Goal: Task Accomplishment & Management: Manage account settings

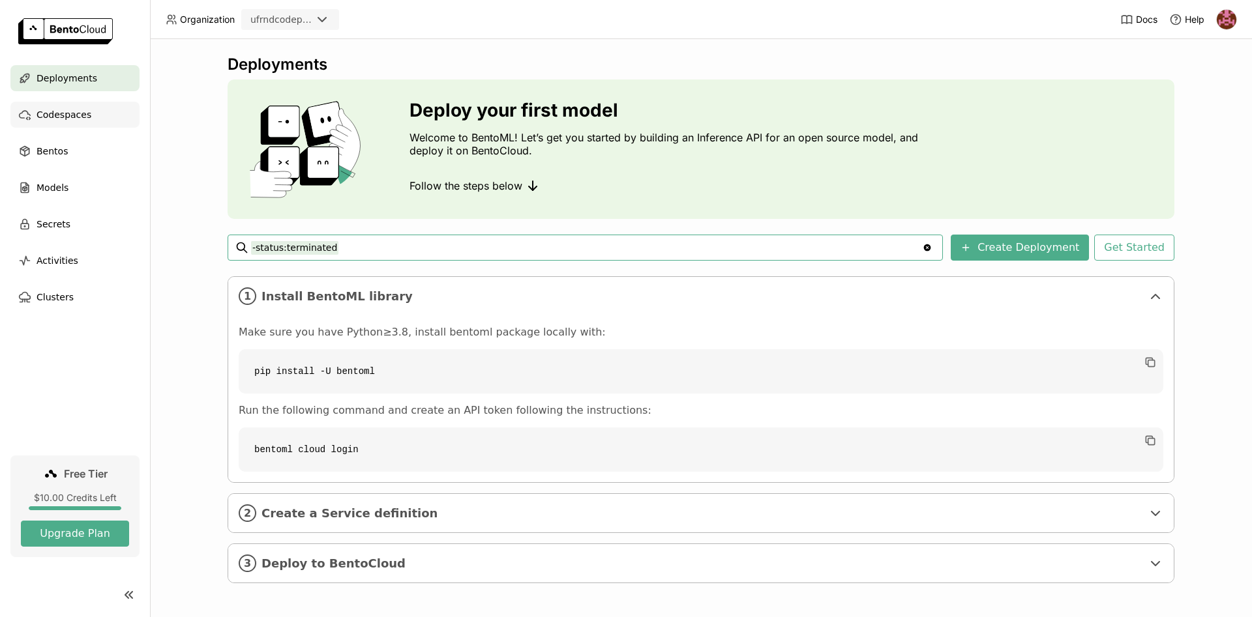
click at [100, 113] on div "Codespaces" at bounding box center [74, 115] width 129 height 26
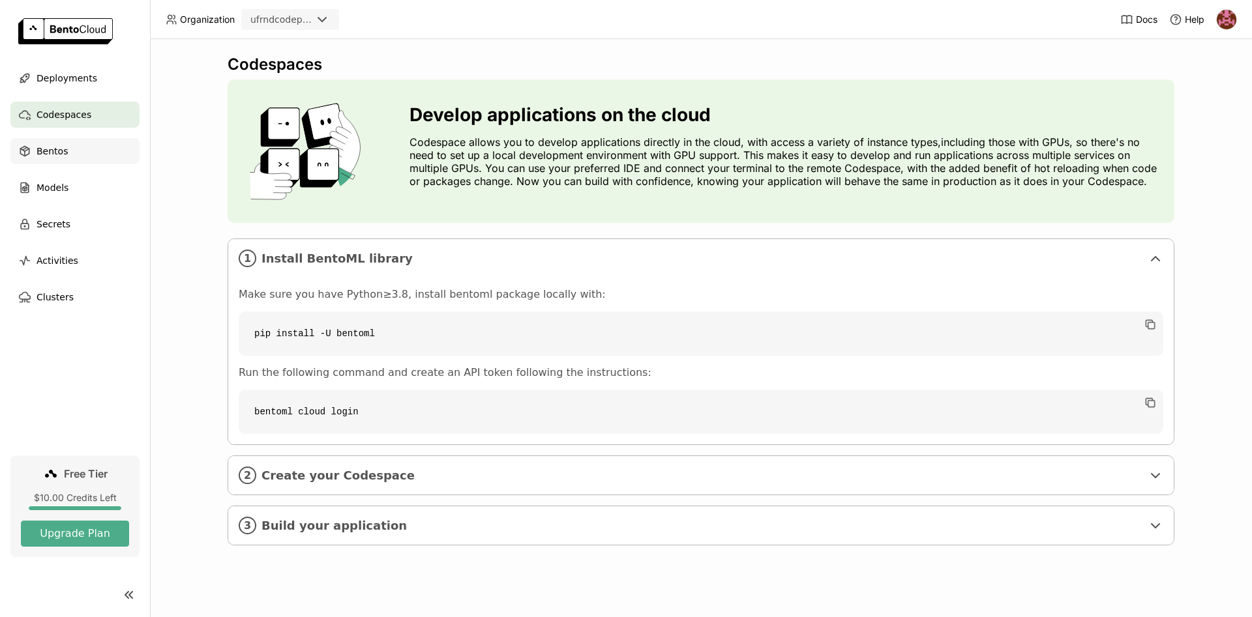
click at [84, 150] on div "Bentos" at bounding box center [74, 151] width 129 height 26
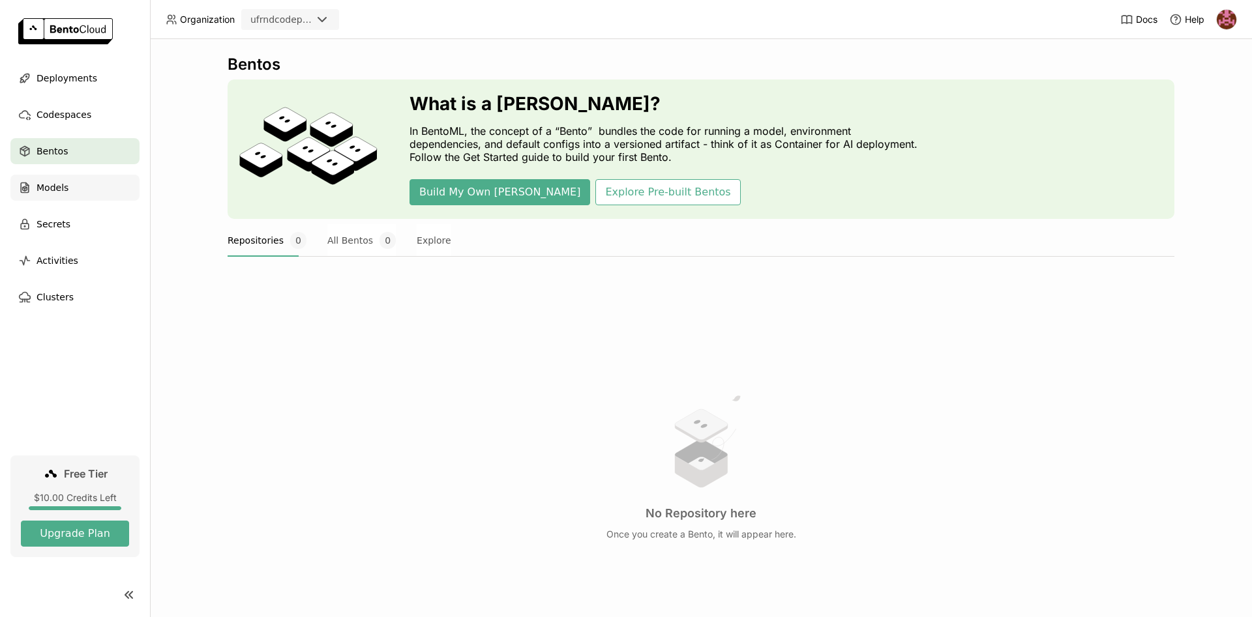
click at [72, 186] on div "Models" at bounding box center [74, 188] width 129 height 26
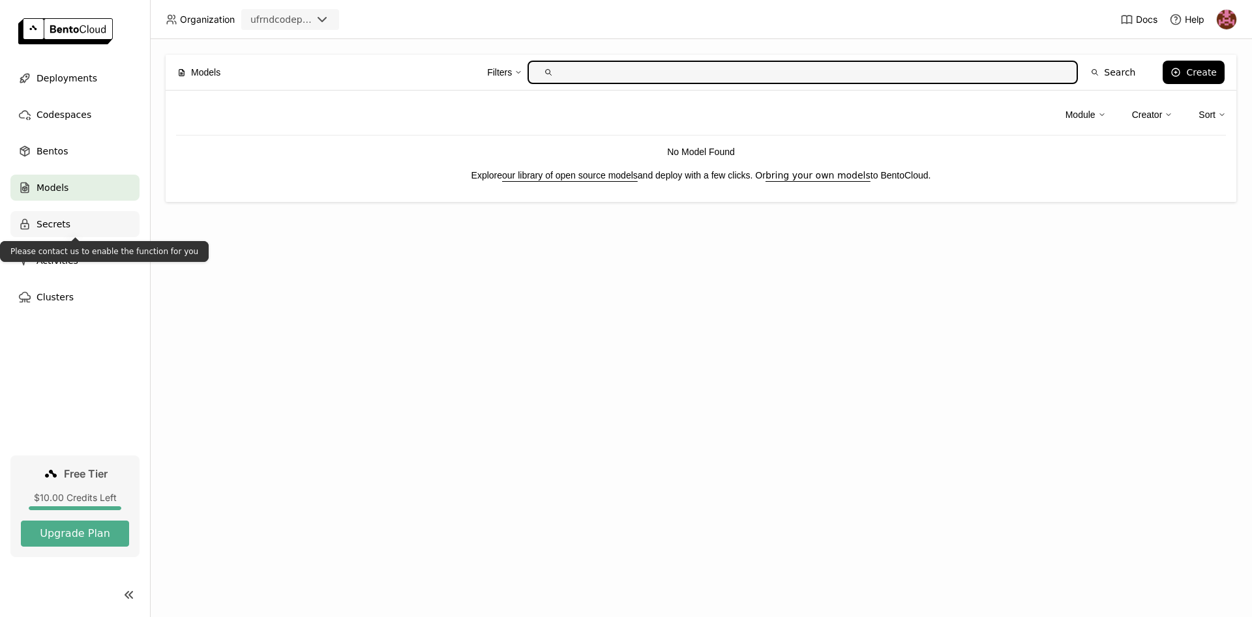
click at [62, 223] on span "Secrets" at bounding box center [54, 224] width 34 height 16
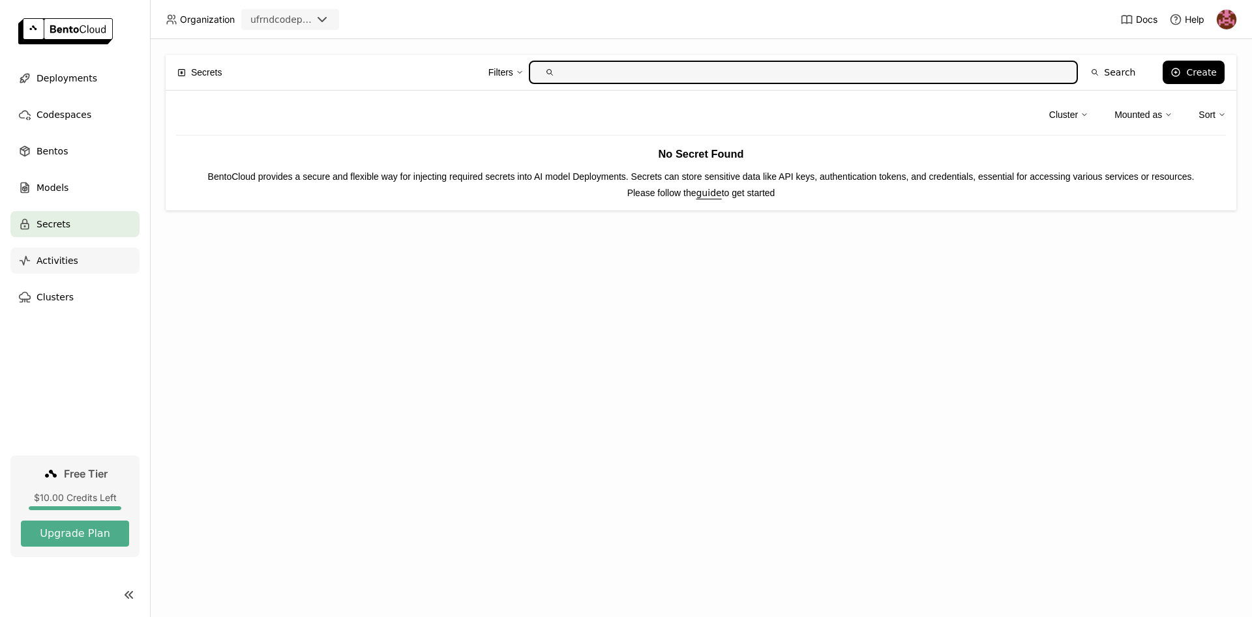
click at [64, 261] on span "Activities" at bounding box center [58, 261] width 42 height 16
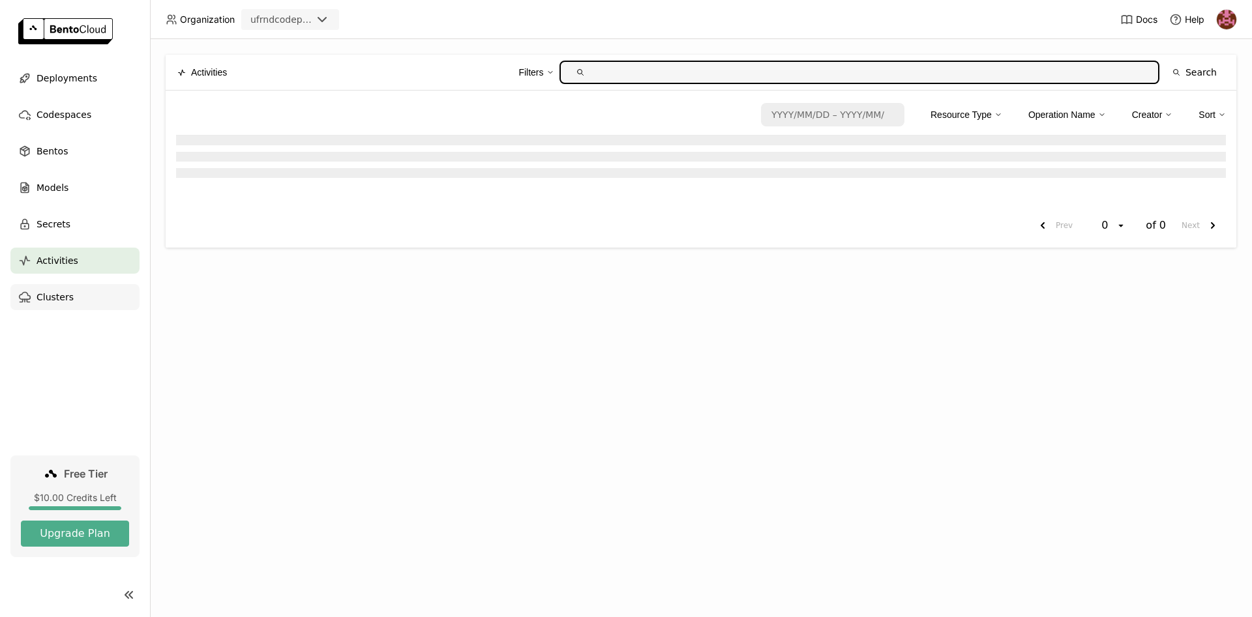
click at [62, 301] on span "Clusters" at bounding box center [55, 297] width 37 height 16
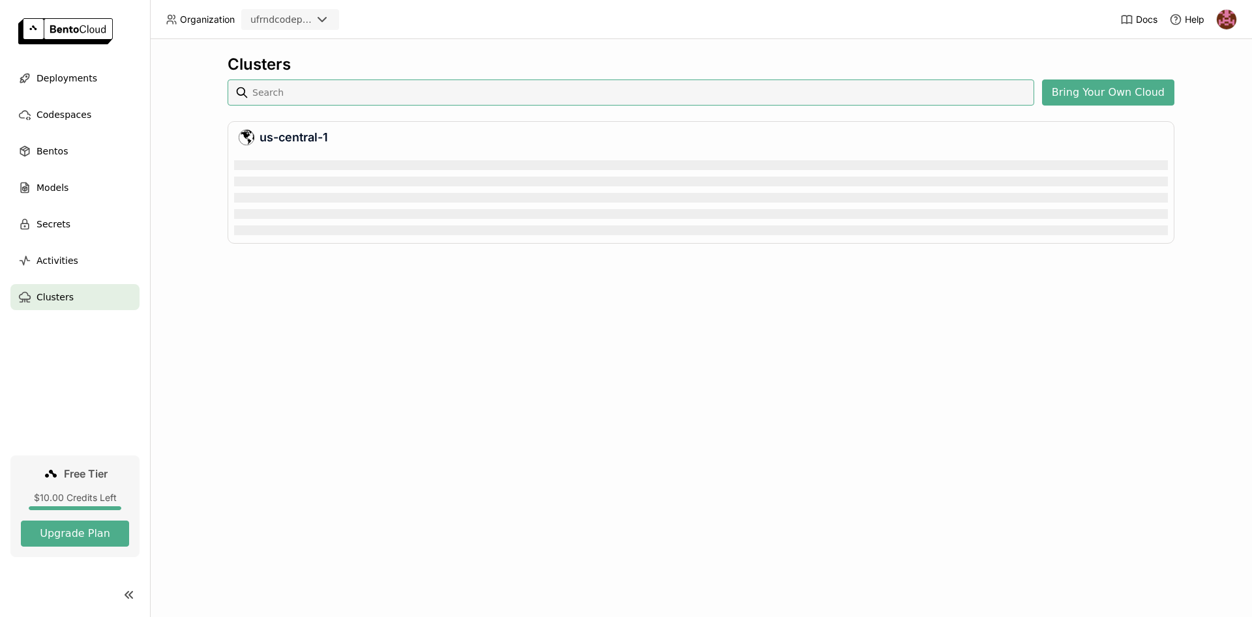
click at [1225, 19] on img at bounding box center [1226, 20] width 20 height 20
click at [1195, 88] on span "API Tokens" at bounding box center [1208, 87] width 46 height 12
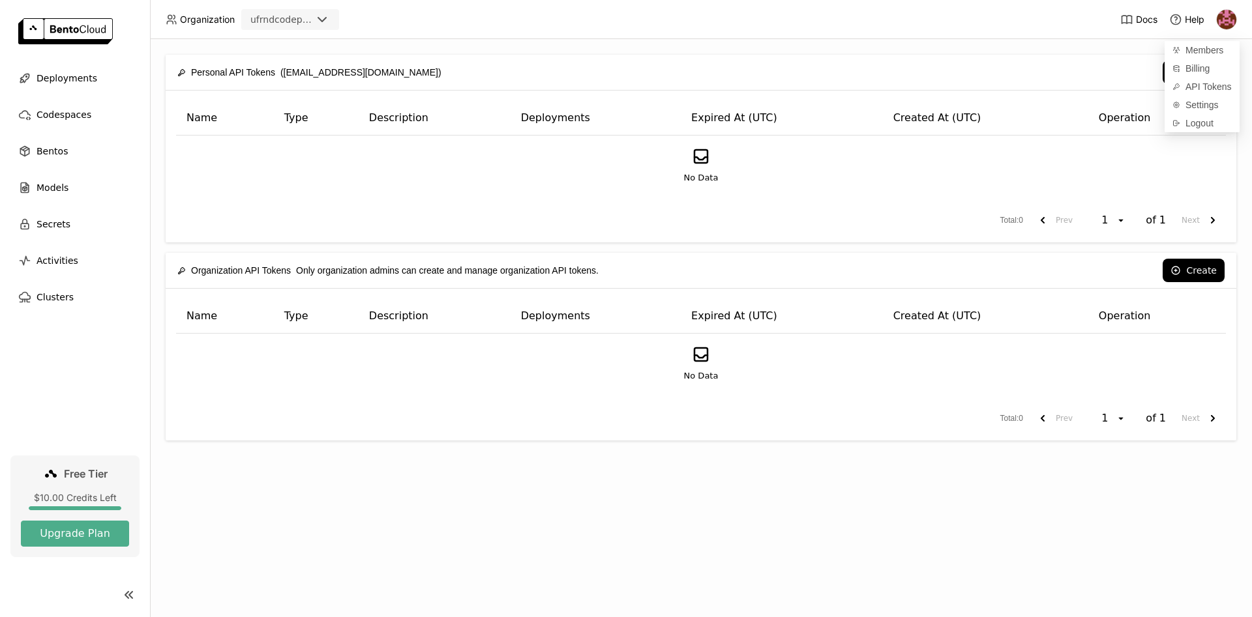
click at [1007, 55] on div "Personal API Tokens ([EMAIL_ADDRESS][DOMAIN_NAME]) Create" at bounding box center [700, 72] width 1047 height 35
click at [1227, 15] on img at bounding box center [1226, 20] width 20 height 20
click at [1200, 124] on span "Logout" at bounding box center [1199, 123] width 28 height 12
